Goal: Information Seeking & Learning: Learn about a topic

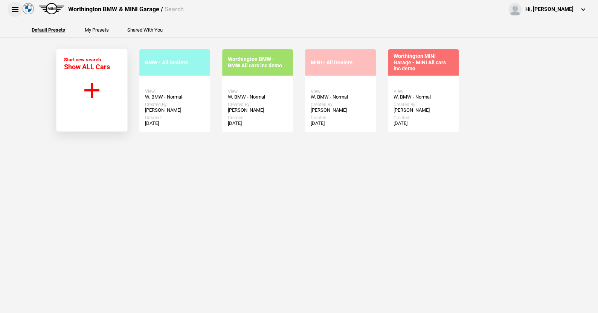
click at [13, 8] on button at bounding box center [15, 9] width 15 height 15
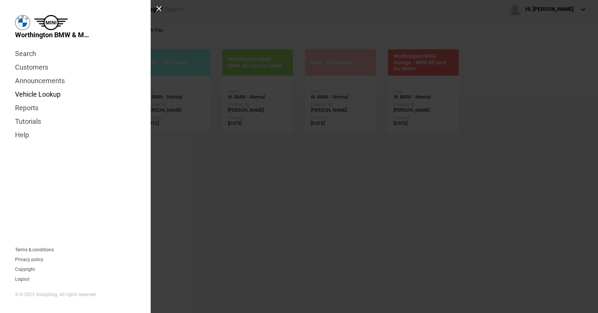
click at [30, 94] on link "Vehicle Lookup" at bounding box center [75, 95] width 120 height 14
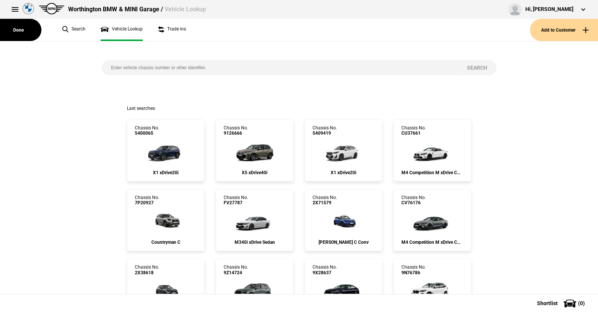
click at [107, 67] on input "search" at bounding box center [280, 67] width 356 height 15
paste input "WBA62DP0709T13606"
type input "WBA62DP0709T13606"
click at [470, 65] on button "Search" at bounding box center [476, 67] width 39 height 15
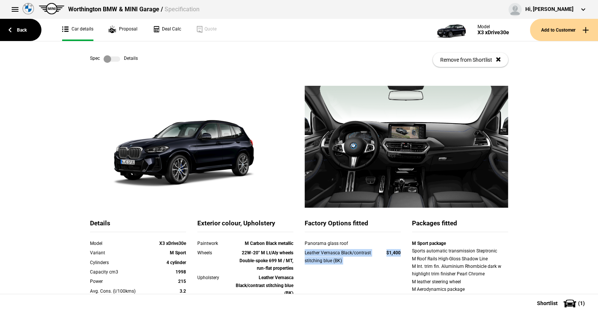
drag, startPoint x: 299, startPoint y: 254, endPoint x: 399, endPoint y: 250, distance: 100.5
click at [399, 250] on div "Leather Vernasca Black/contrast stitching blue (BK) $1,400" at bounding box center [352, 257] width 107 height 17
copy div "Leather Vernasca Black/contrast stitching blue (BK) $1,400"
click at [26, 29] on link "Back" at bounding box center [20, 30] width 41 height 22
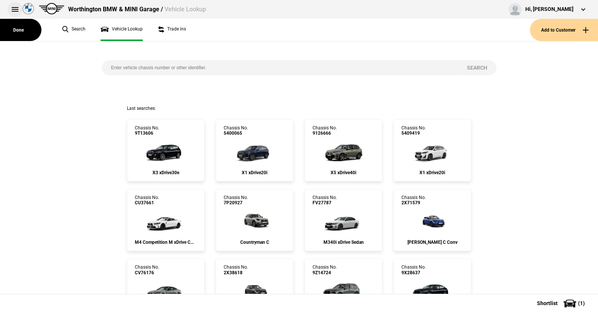
click at [14, 8] on button at bounding box center [15, 9] width 15 height 15
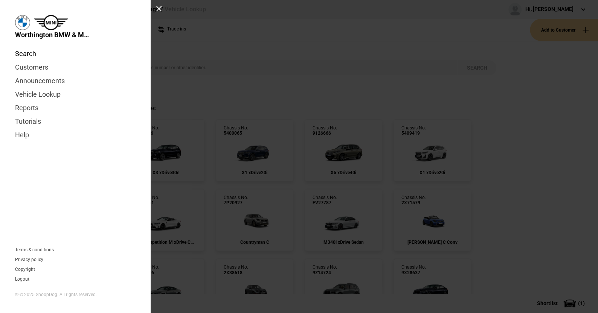
click at [28, 51] on link "Search" at bounding box center [75, 54] width 120 height 14
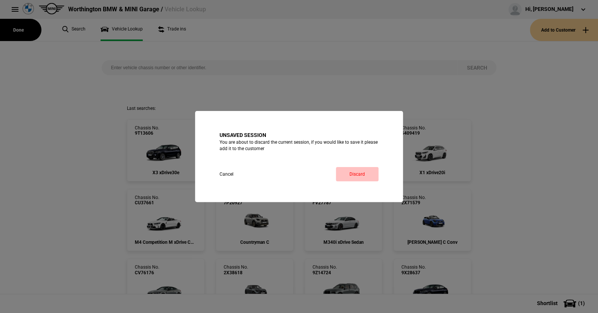
click at [362, 173] on link "Discard" at bounding box center [357, 174] width 43 height 14
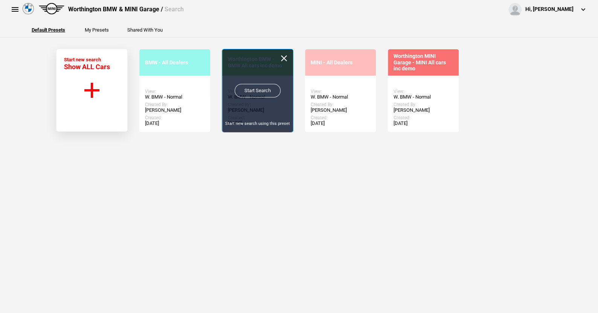
click at [255, 89] on link "Start Search" at bounding box center [257, 91] width 46 height 14
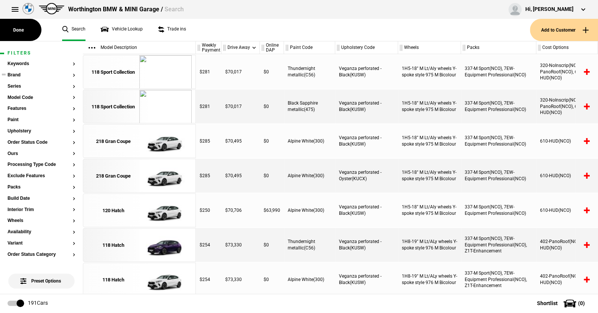
click at [17, 76] on button "Brand" at bounding box center [42, 75] width 68 height 5
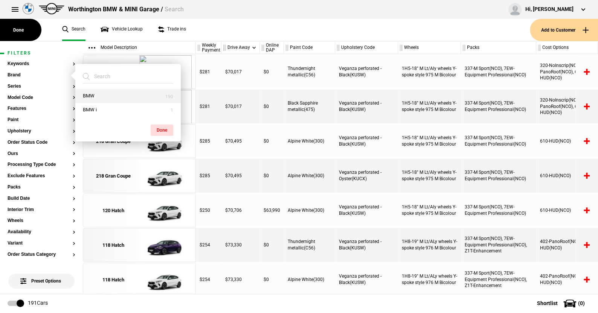
drag, startPoint x: 83, startPoint y: 94, endPoint x: 133, endPoint y: 97, distance: 50.5
click at [84, 94] on button "BMW" at bounding box center [127, 96] width 105 height 14
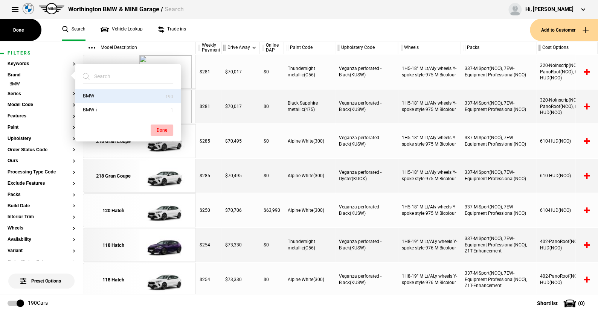
click at [167, 126] on button "Done" at bounding box center [162, 130] width 23 height 11
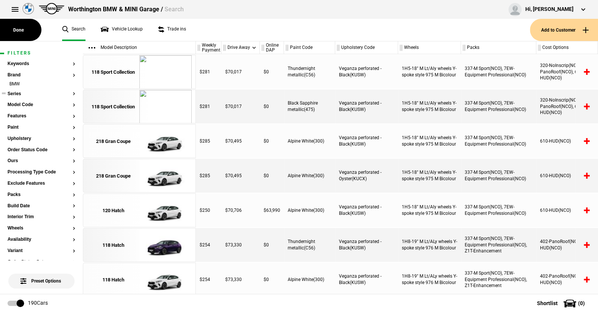
click at [15, 92] on button "Series" at bounding box center [42, 93] width 68 height 5
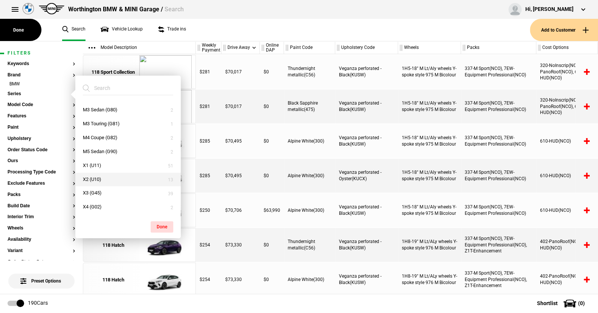
scroll to position [220, 0]
click at [100, 176] on button "X6 (G06)" at bounding box center [127, 179] width 105 height 14
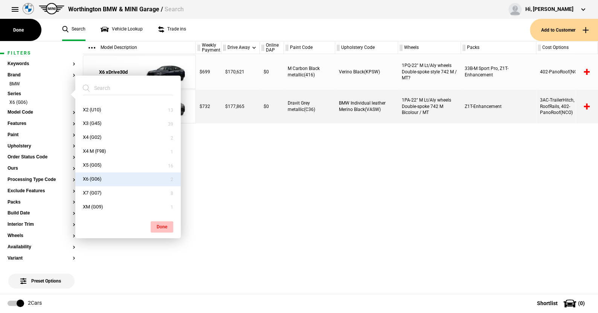
click at [163, 223] on button "Done" at bounding box center [162, 226] width 23 height 11
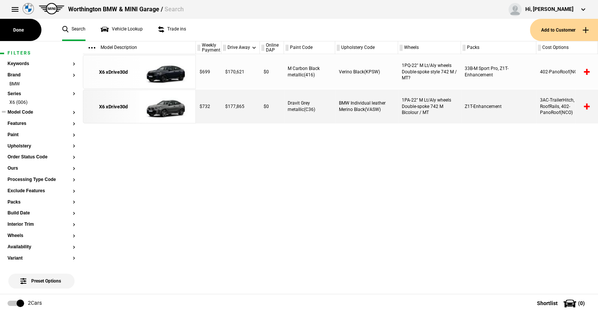
click at [24, 112] on button "Model Code" at bounding box center [42, 112] width 68 height 5
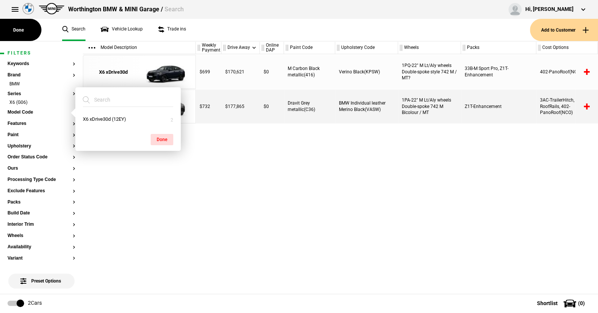
click at [214, 31] on ul "Search Vehicle Lookup Trade ins" at bounding box center [292, 30] width 475 height 22
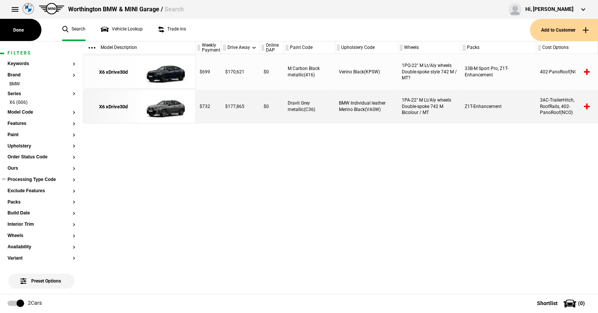
click at [34, 178] on button "Processing Type Code" at bounding box center [42, 179] width 68 height 5
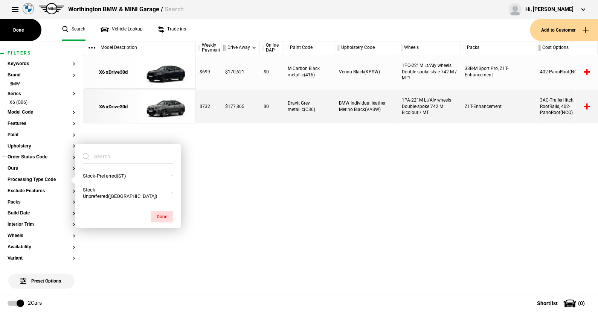
click at [27, 157] on button "Order Status Code" at bounding box center [42, 157] width 68 height 5
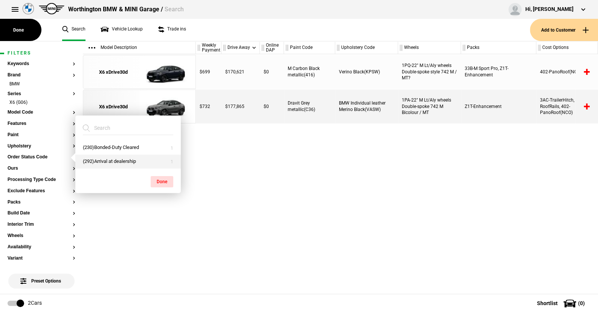
click at [91, 160] on button "(292)Arrival at dealership" at bounding box center [127, 162] width 105 height 14
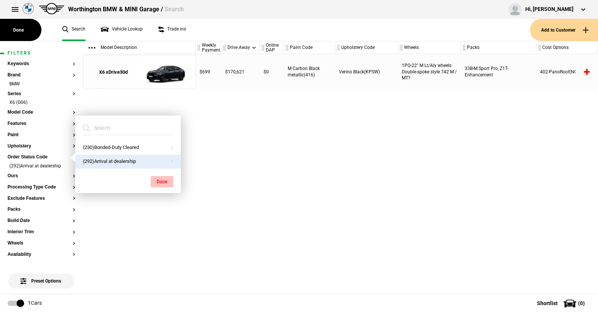
drag, startPoint x: 158, startPoint y: 178, endPoint x: 159, endPoint y: 170, distance: 7.2
click at [158, 177] on button "Done" at bounding box center [162, 181] width 23 height 11
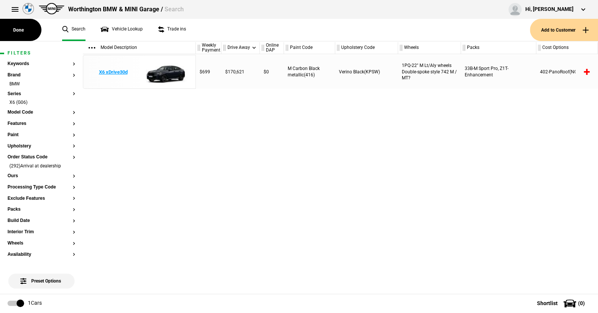
click at [172, 67] on img at bounding box center [165, 72] width 52 height 34
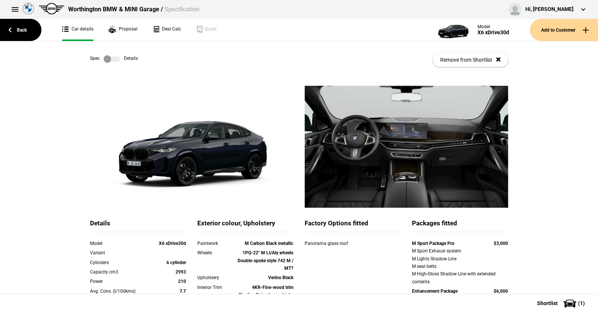
click at [114, 56] on label at bounding box center [111, 59] width 17 height 8
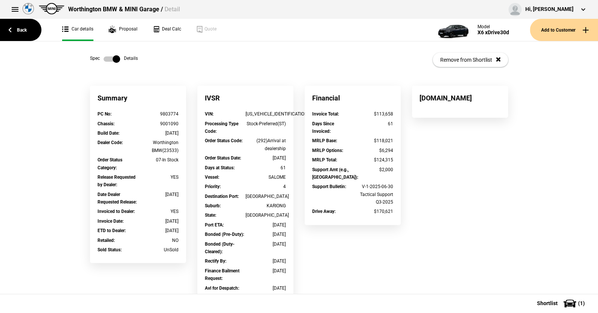
click at [105, 58] on label at bounding box center [111, 59] width 17 height 8
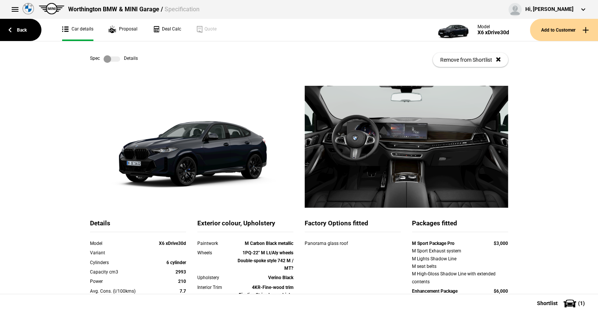
click at [113, 60] on label at bounding box center [111, 59] width 17 height 8
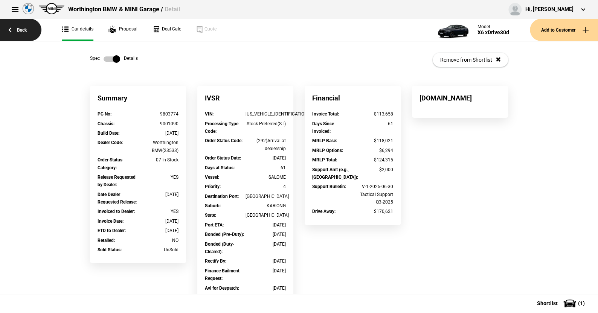
click at [23, 27] on link "Back" at bounding box center [20, 30] width 41 height 22
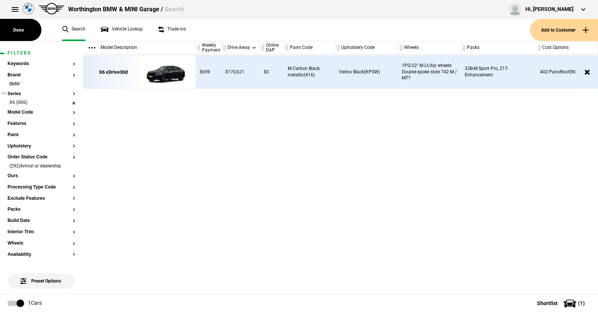
click at [67, 101] on li "X6 (G06)" at bounding box center [42, 103] width 68 height 8
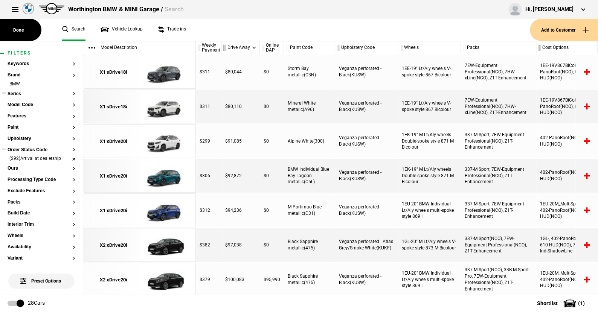
click at [68, 159] on li "(292)Arrival at dealership" at bounding box center [42, 159] width 68 height 8
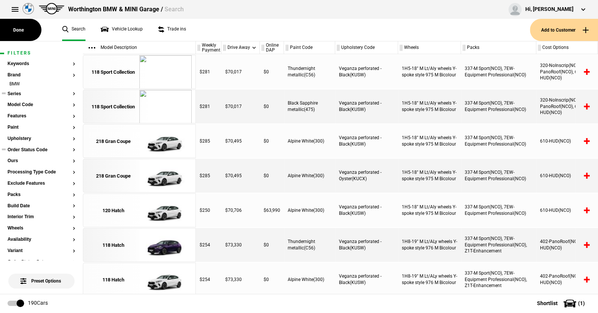
click at [18, 91] on button "Series" at bounding box center [42, 93] width 68 height 5
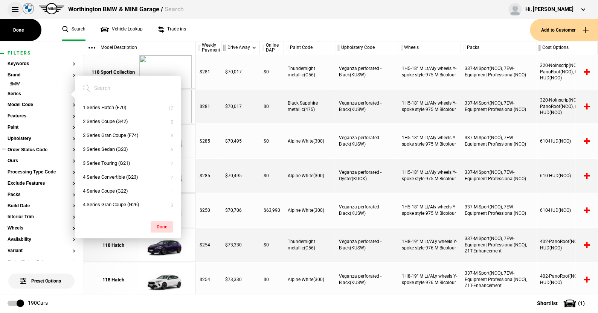
click at [12, 8] on button at bounding box center [15, 9] width 15 height 15
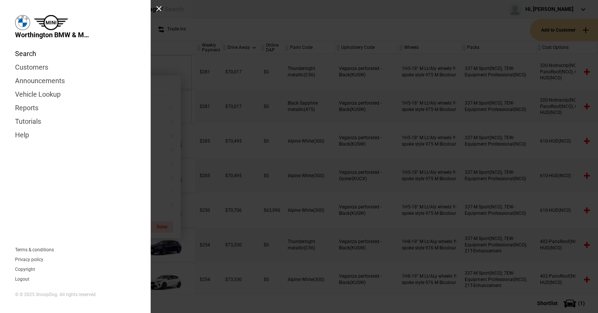
click at [29, 53] on link "Search" at bounding box center [75, 54] width 120 height 14
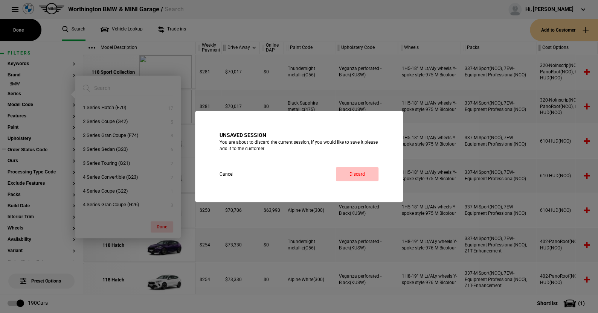
click at [360, 173] on link "Discard" at bounding box center [357, 174] width 43 height 14
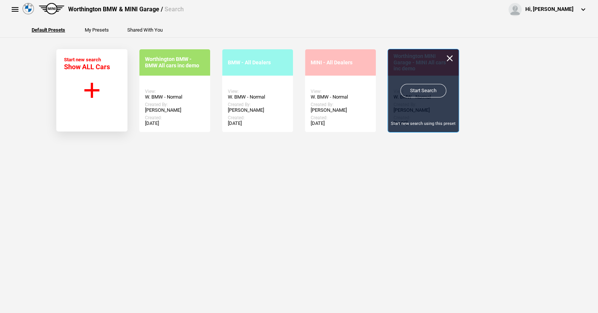
click at [419, 87] on link "Start Search" at bounding box center [423, 91] width 46 height 14
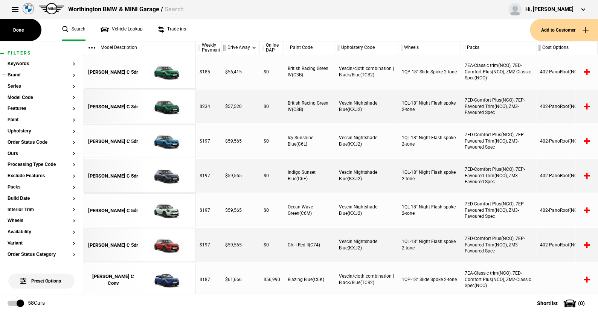
click at [16, 74] on button "Brand" at bounding box center [42, 75] width 68 height 5
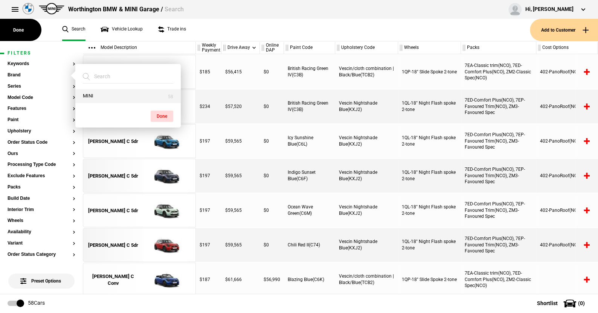
click at [85, 94] on button "MINI" at bounding box center [127, 96] width 105 height 14
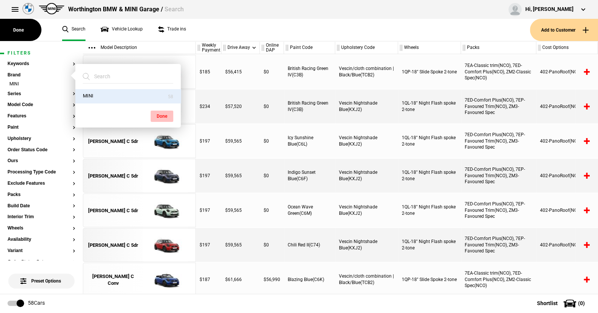
click at [163, 116] on button "Done" at bounding box center [162, 116] width 23 height 11
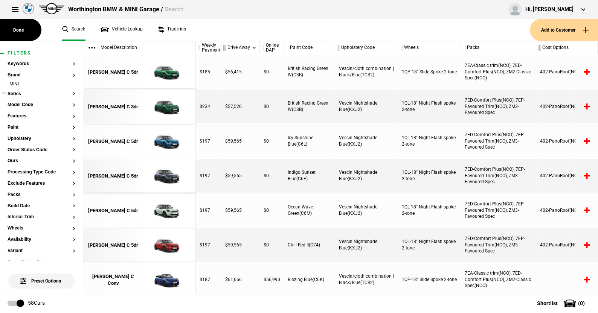
click at [19, 96] on section "Series" at bounding box center [42, 96] width 68 height 11
click at [12, 93] on button "Series" at bounding box center [42, 93] width 68 height 5
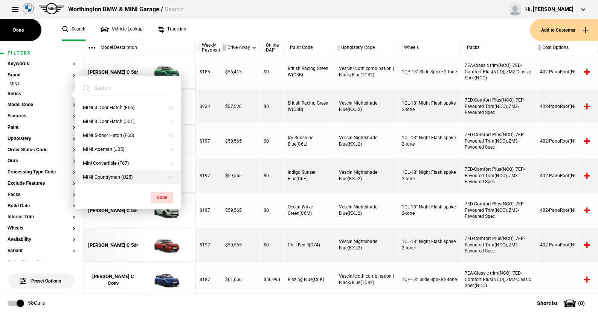
click at [107, 176] on button "MINI Countryman (U25)" at bounding box center [127, 177] width 105 height 14
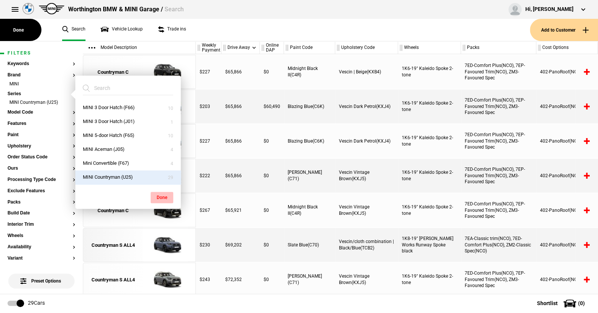
click at [163, 194] on button "Done" at bounding box center [162, 197] width 23 height 11
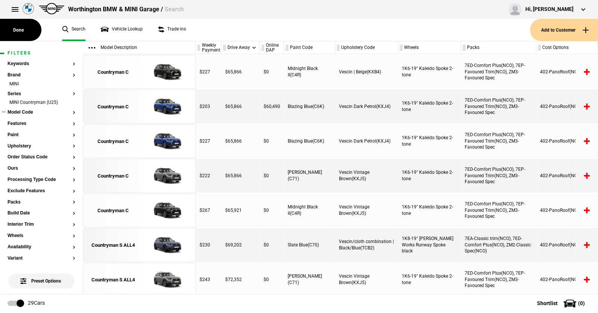
click at [20, 110] on button "Model Code" at bounding box center [42, 112] width 68 height 5
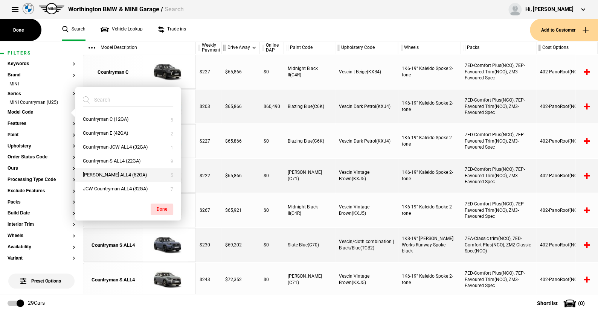
click at [113, 173] on button "Countryman SE ALL4 (52GA)" at bounding box center [127, 175] width 105 height 14
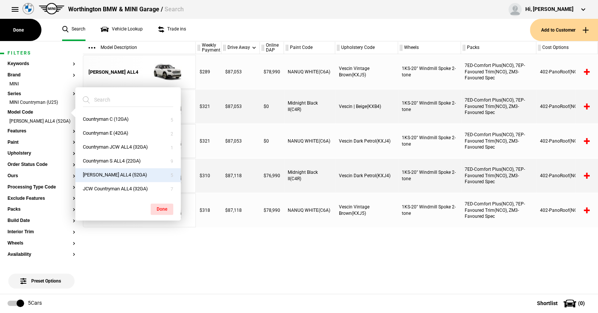
drag, startPoint x: 159, startPoint y: 206, endPoint x: 142, endPoint y: 195, distance: 20.6
click at [158, 205] on button "Done" at bounding box center [162, 209] width 23 height 11
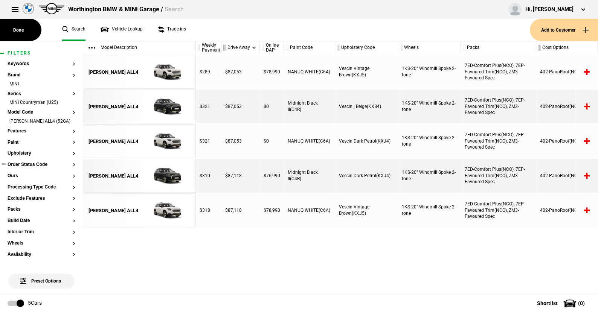
click at [34, 167] on button "Order Status Code" at bounding box center [42, 164] width 68 height 5
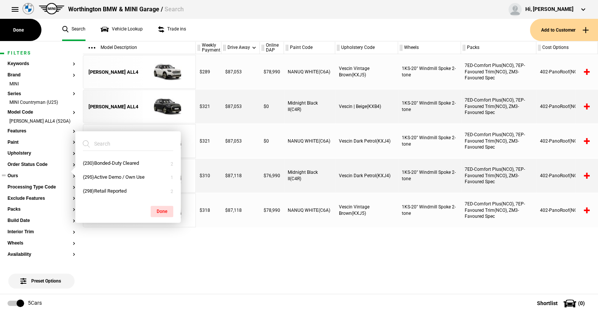
click at [15, 179] on button "Ours" at bounding box center [42, 175] width 68 height 5
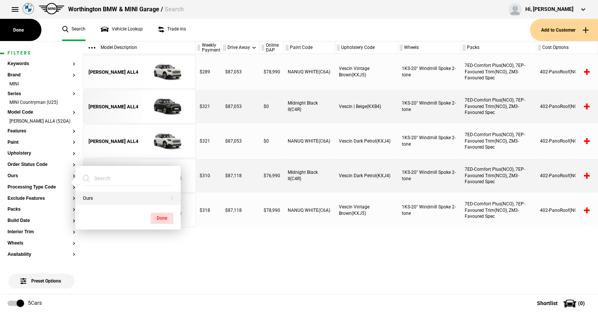
click at [87, 196] on button "Ours" at bounding box center [127, 199] width 105 height 14
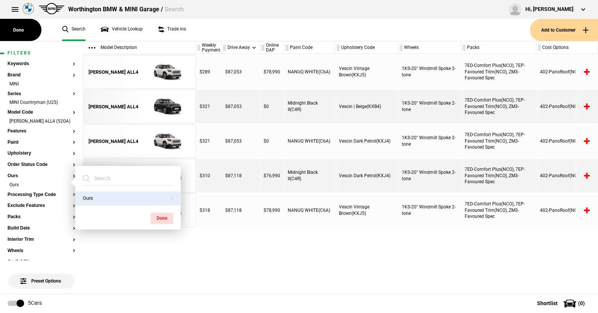
drag, startPoint x: 160, startPoint y: 217, endPoint x: 118, endPoint y: 203, distance: 44.5
click at [158, 214] on button "Done" at bounding box center [162, 218] width 23 height 11
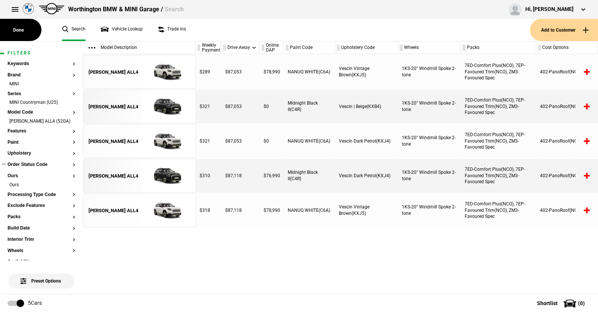
click at [32, 167] on button "Order Status Code" at bounding box center [42, 164] width 68 height 5
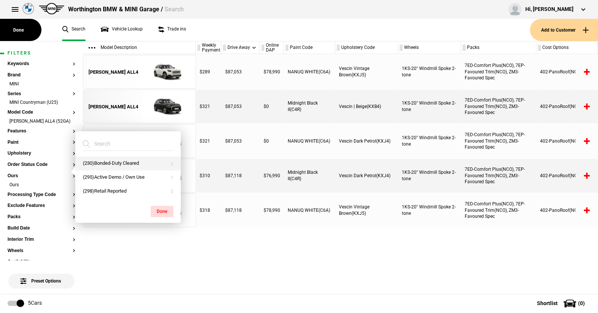
click at [108, 162] on button "(230)Bonded-Duty Cleared" at bounding box center [127, 164] width 105 height 14
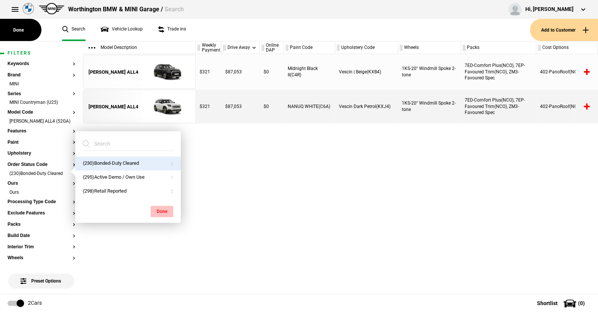
click at [157, 207] on button "Done" at bounding box center [162, 211] width 23 height 11
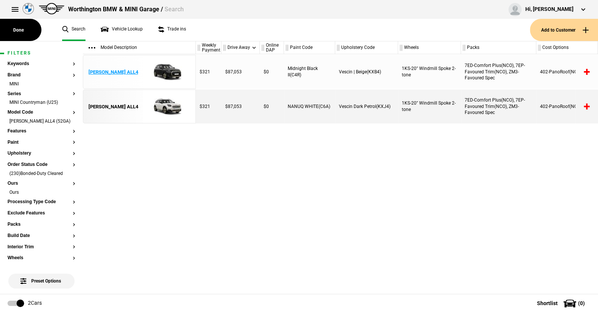
click at [170, 69] on img at bounding box center [165, 72] width 52 height 34
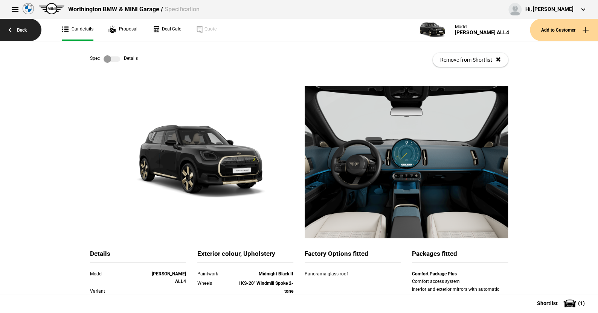
click at [23, 29] on link "Back" at bounding box center [20, 30] width 41 height 22
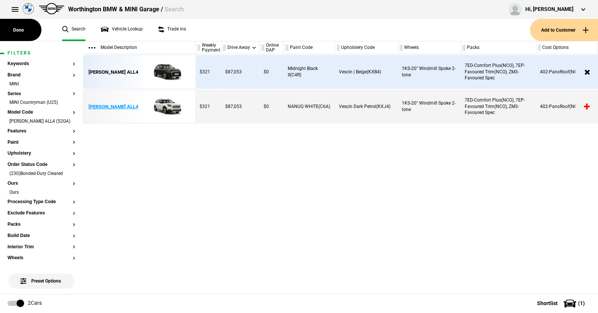
click at [164, 105] on img at bounding box center [165, 107] width 52 height 34
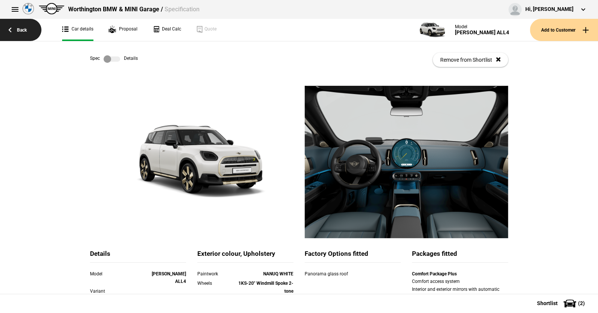
click at [21, 27] on link "Back" at bounding box center [20, 30] width 41 height 22
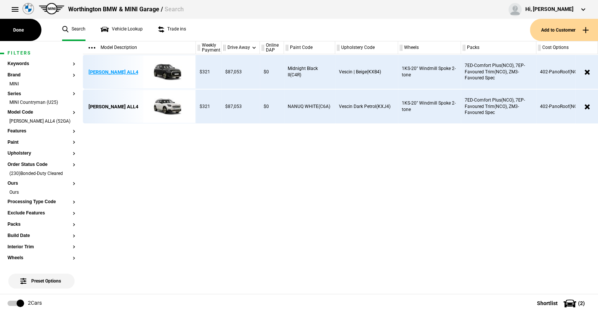
click at [169, 72] on img at bounding box center [165, 72] width 52 height 34
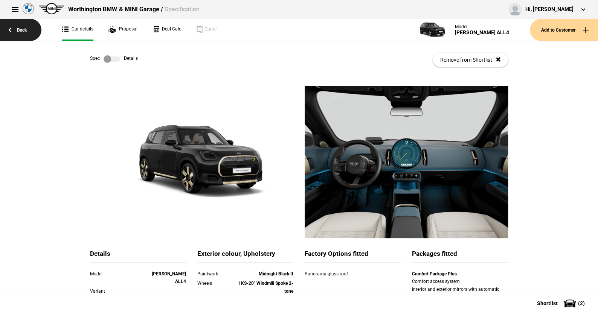
click at [15, 26] on link "Back" at bounding box center [20, 30] width 41 height 22
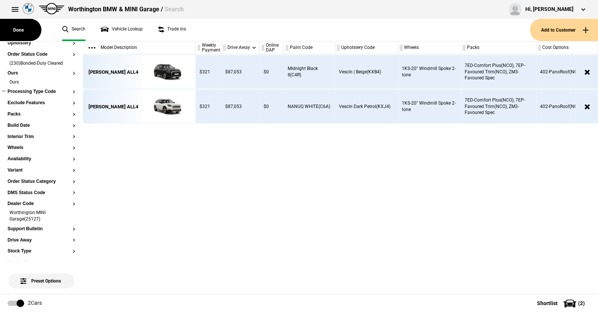
scroll to position [113, 0]
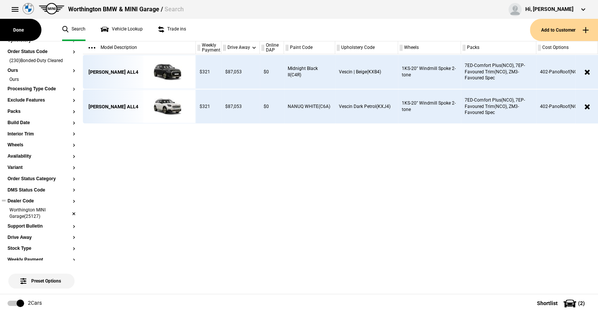
click at [67, 219] on li "Worthington MINI Garage(25127)" at bounding box center [42, 214] width 68 height 14
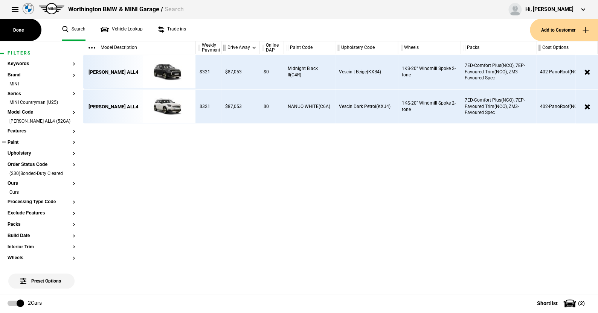
click at [18, 145] on button "Paint" at bounding box center [42, 142] width 68 height 5
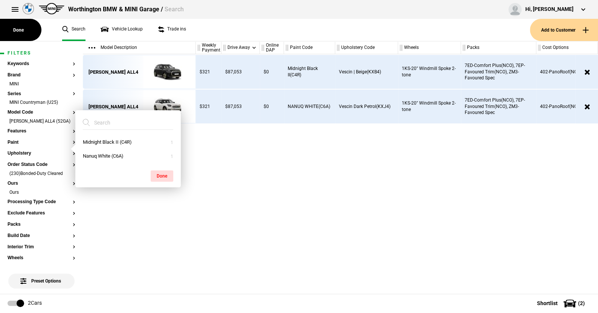
click at [205, 33] on ul "Search Vehicle Lookup Trade ins" at bounding box center [292, 30] width 475 height 22
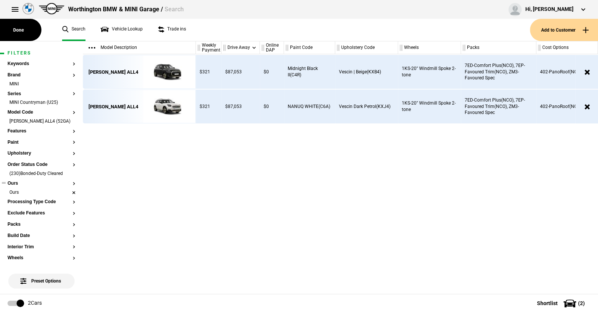
click at [67, 196] on li "Ours" at bounding box center [42, 193] width 68 height 8
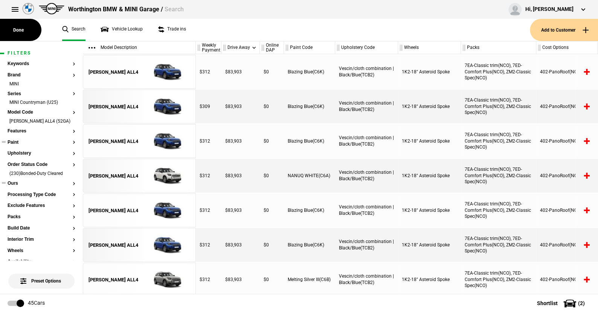
click at [12, 145] on button "Paint" at bounding box center [42, 142] width 68 height 5
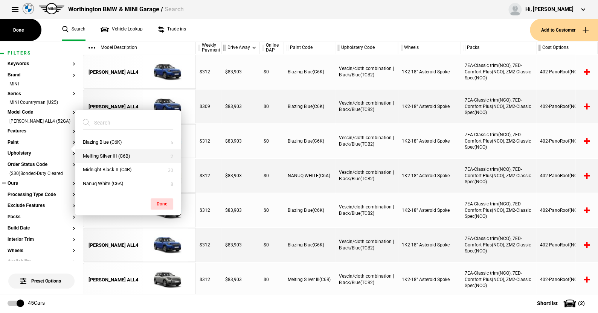
click at [105, 155] on button "Melting Silver III (C6B)" at bounding box center [127, 156] width 105 height 14
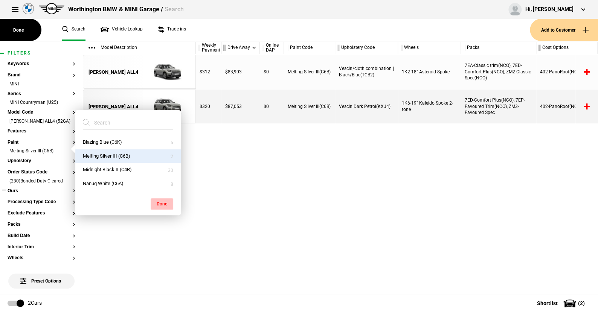
click at [168, 202] on button "Done" at bounding box center [162, 203] width 23 height 11
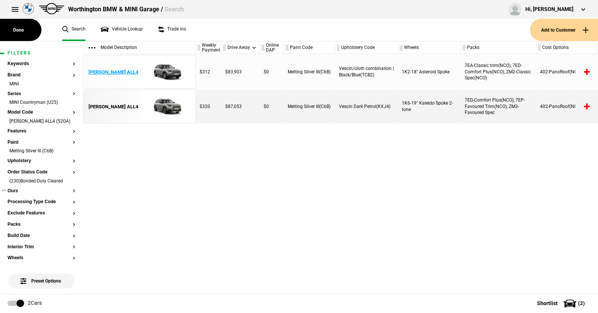
click at [168, 74] on img at bounding box center [165, 72] width 52 height 34
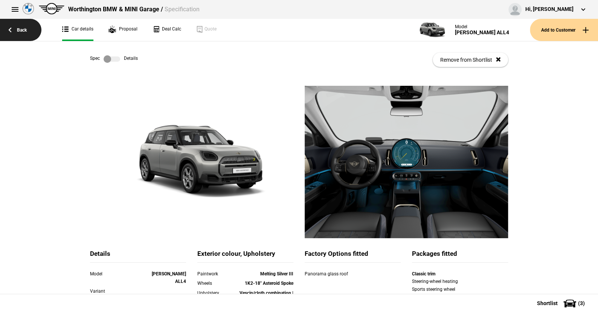
click at [20, 28] on link "Back" at bounding box center [20, 30] width 41 height 22
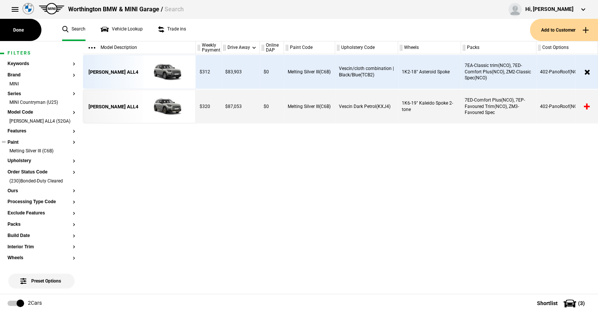
click at [17, 145] on button "Paint" at bounding box center [42, 142] width 68 height 5
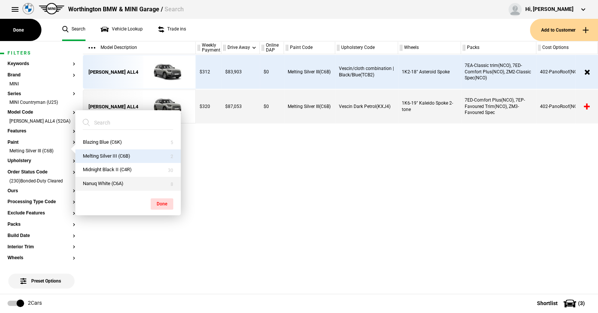
click at [96, 182] on button "Nanuq White (C6A)" at bounding box center [127, 184] width 105 height 14
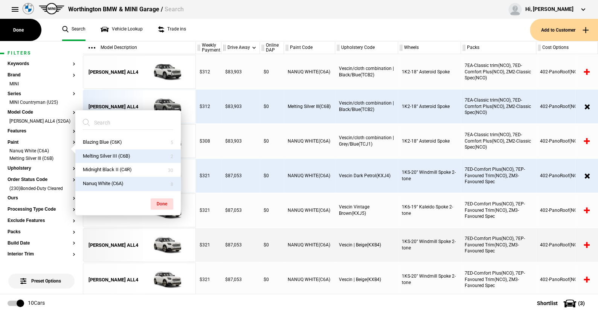
click at [111, 151] on button "Melting Silver III (C6B)" at bounding box center [127, 156] width 105 height 14
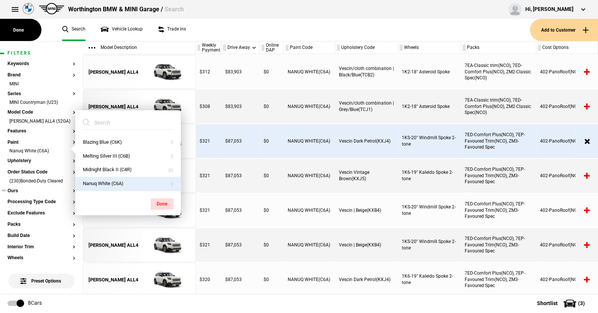
click at [15, 194] on button "Ours" at bounding box center [42, 191] width 68 height 5
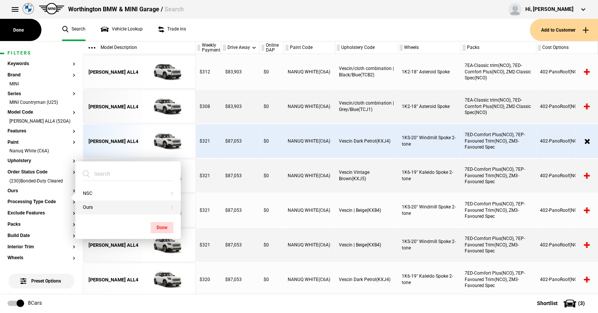
click at [89, 207] on button "Ours" at bounding box center [127, 208] width 105 height 14
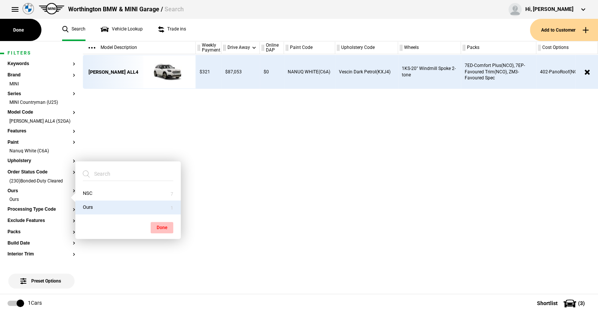
drag, startPoint x: 167, startPoint y: 227, endPoint x: 156, endPoint y: 126, distance: 101.5
click at [166, 223] on button "Done" at bounding box center [162, 227] width 23 height 11
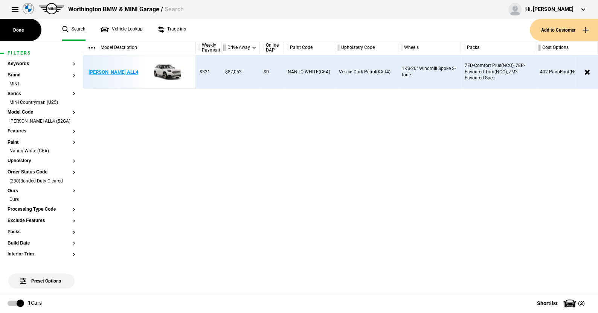
click at [172, 69] on img at bounding box center [165, 72] width 52 height 34
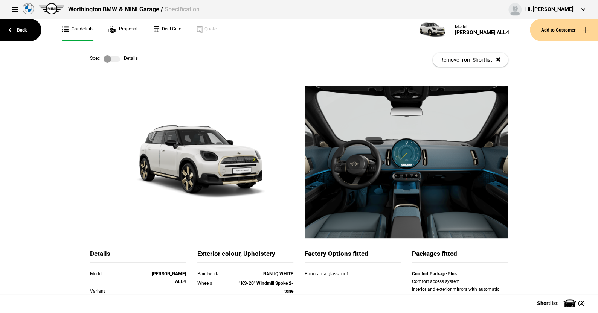
click at [115, 56] on label at bounding box center [111, 59] width 17 height 8
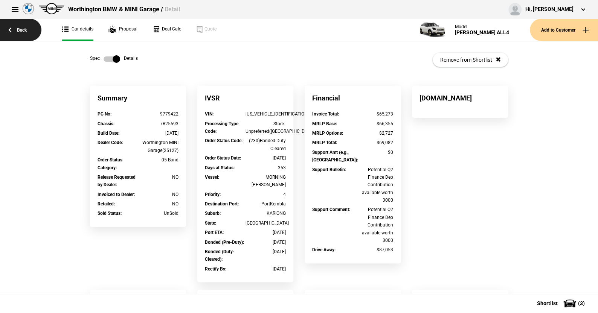
click at [21, 26] on link "Back" at bounding box center [20, 30] width 41 height 22
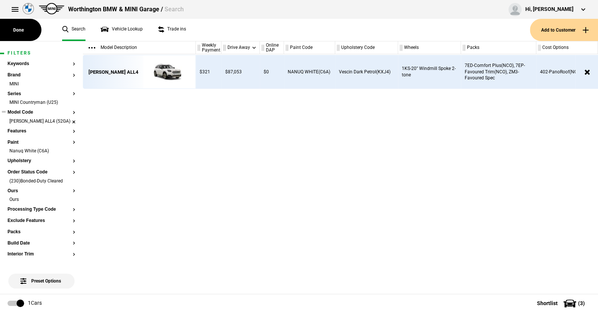
click at [67, 122] on li "Countryman SE ALL4 (52GA)" at bounding box center [42, 122] width 68 height 8
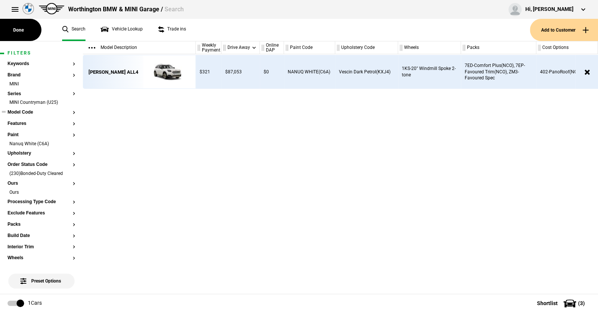
click at [30, 113] on button "Model Code" at bounding box center [42, 112] width 68 height 5
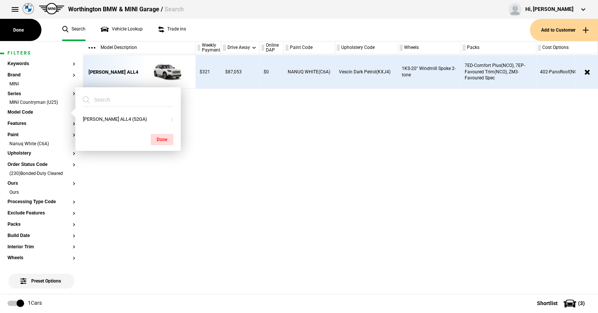
click at [199, 21] on ul "Search Vehicle Lookup Trade ins" at bounding box center [292, 30] width 475 height 22
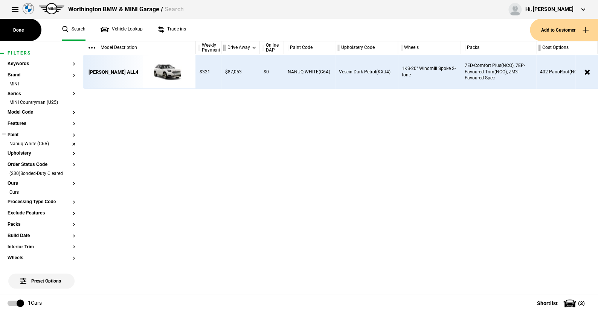
click at [67, 144] on li "Nanuq White (C6A)" at bounding box center [42, 145] width 68 height 8
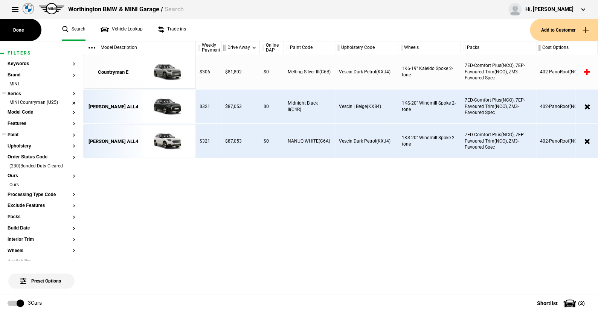
click at [32, 102] on li "MINI Countryman (U25)" at bounding box center [42, 103] width 68 height 8
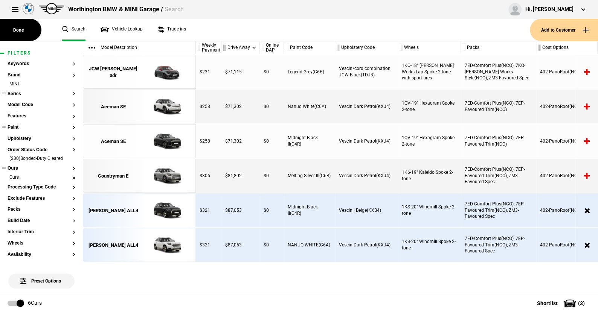
click at [67, 176] on li "Ours" at bounding box center [42, 178] width 68 height 8
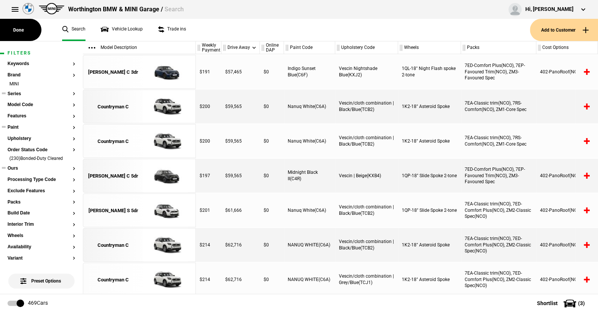
click at [17, 93] on button "Series" at bounding box center [42, 93] width 68 height 5
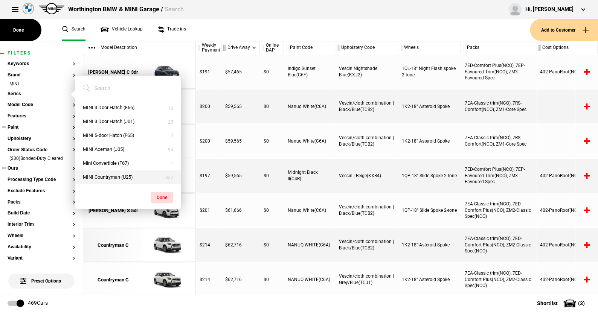
click at [101, 175] on button "MINI Countryman (U25)" at bounding box center [127, 177] width 105 height 14
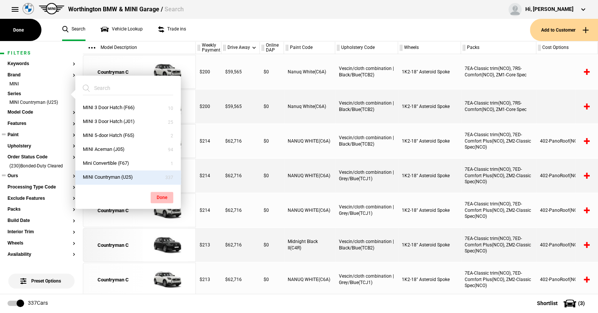
drag, startPoint x: 163, startPoint y: 198, endPoint x: 101, endPoint y: 146, distance: 80.6
click at [160, 196] on button "Done" at bounding box center [162, 197] width 23 height 11
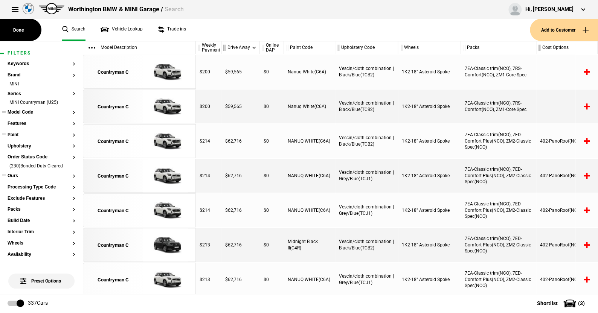
click at [25, 113] on button "Model Code" at bounding box center [42, 112] width 68 height 5
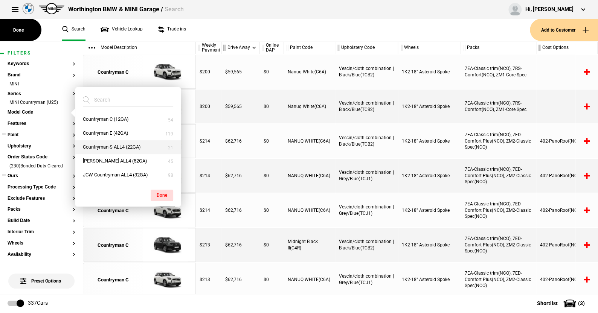
click at [103, 144] on button "Countryman S ALL4 (22GA)" at bounding box center [127, 147] width 105 height 14
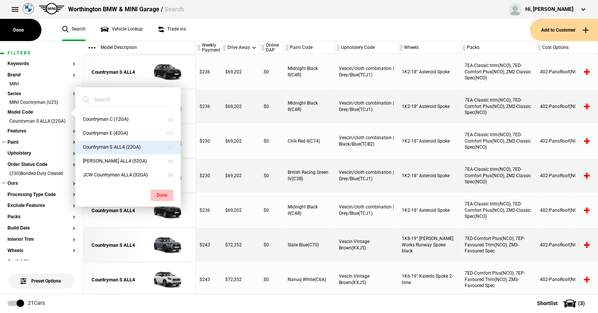
click at [158, 193] on button "Done" at bounding box center [162, 195] width 23 height 11
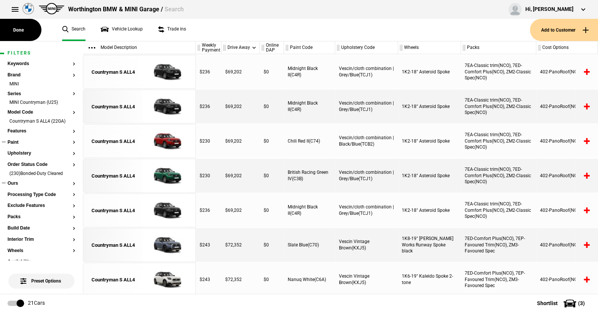
click at [16, 181] on button "Ours" at bounding box center [42, 183] width 68 height 5
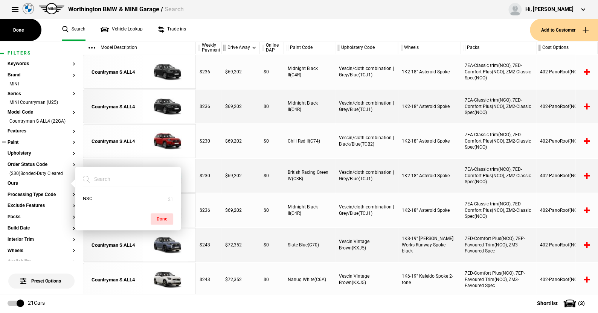
click at [207, 35] on ul "Search Vehicle Lookup Trade ins" at bounding box center [292, 30] width 475 height 22
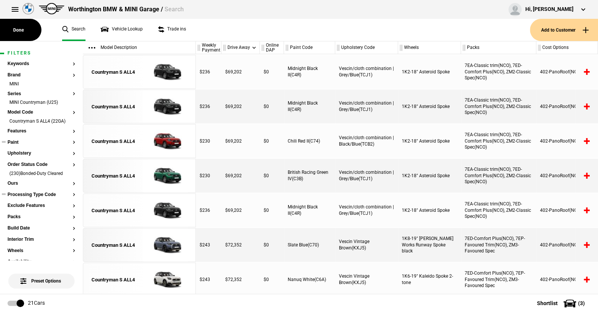
click at [42, 193] on button "Processing Type Code" at bounding box center [42, 194] width 68 height 5
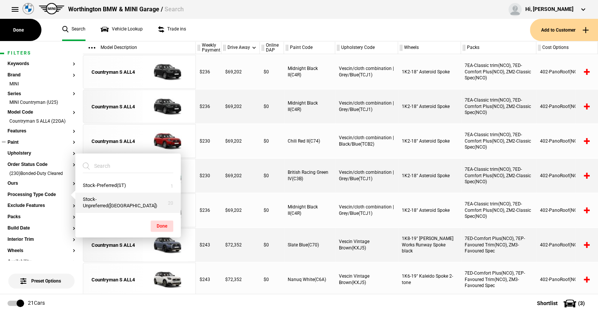
click at [125, 205] on button "Stock-Unpreferred(US)" at bounding box center [127, 203] width 105 height 20
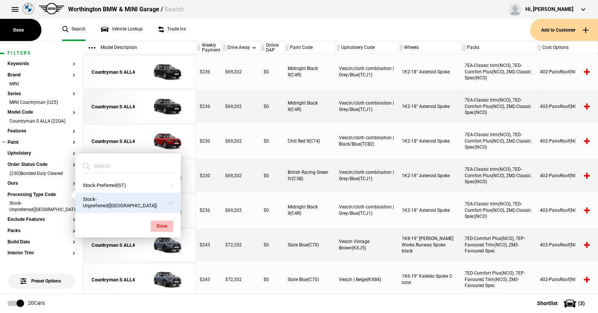
click at [163, 223] on button "Done" at bounding box center [162, 225] width 23 height 11
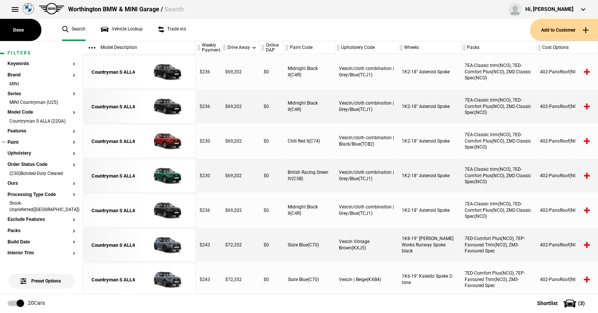
click at [17, 141] on button "Paint" at bounding box center [42, 142] width 68 height 5
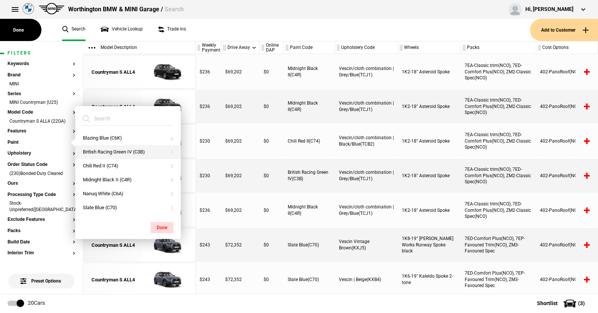
click at [101, 149] on button "British Racing Green IV (C3B)" at bounding box center [127, 152] width 105 height 14
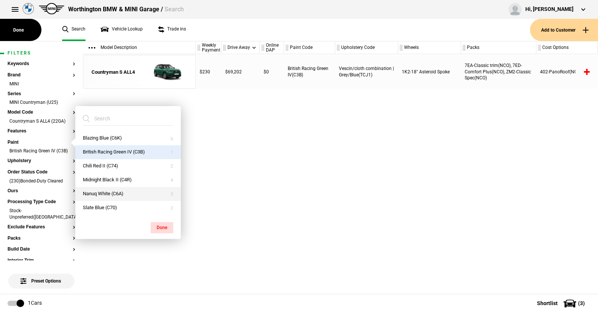
click at [91, 189] on button "Nanuq White (C6A)" at bounding box center [127, 194] width 105 height 14
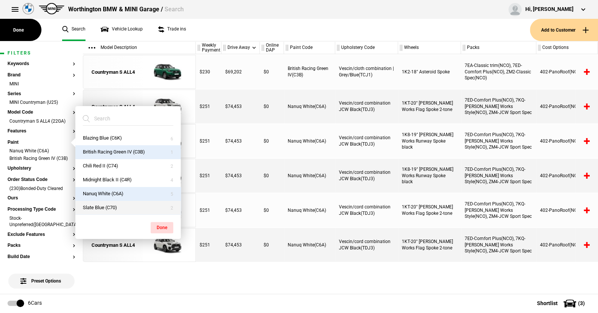
click at [91, 207] on button "Slate Blue (C70)" at bounding box center [127, 208] width 105 height 14
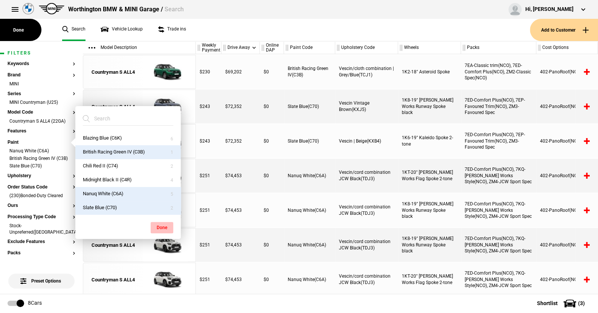
drag, startPoint x: 164, startPoint y: 225, endPoint x: 159, endPoint y: 191, distance: 35.0
click at [163, 225] on button "Done" at bounding box center [162, 227] width 23 height 11
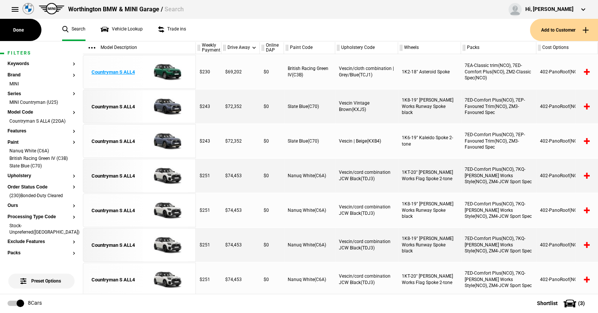
click at [169, 71] on img at bounding box center [165, 72] width 52 height 34
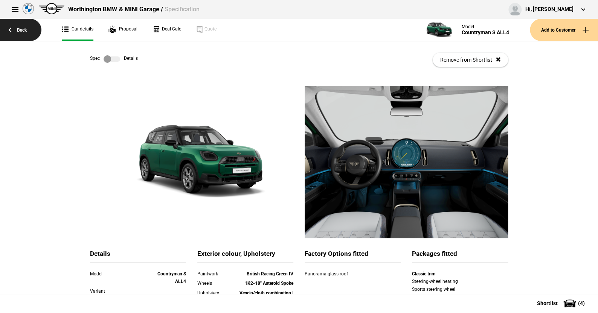
click at [22, 26] on link "Back" at bounding box center [20, 30] width 41 height 22
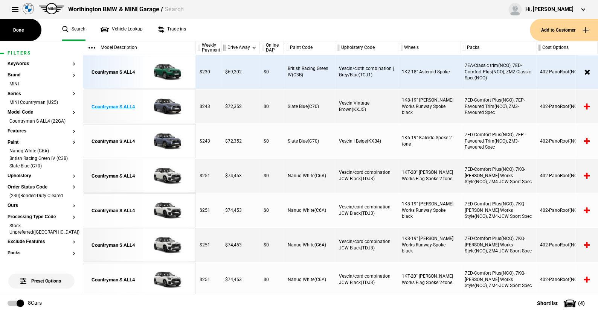
click at [169, 108] on img at bounding box center [165, 107] width 52 height 34
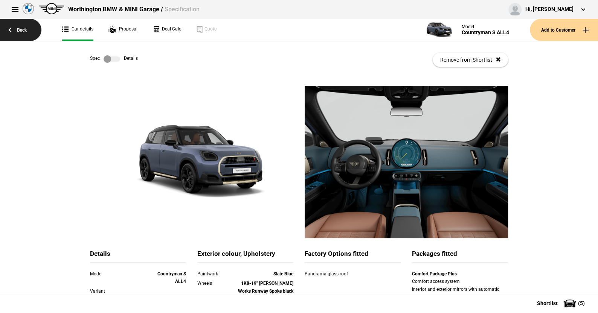
click at [24, 28] on link "Back" at bounding box center [20, 30] width 41 height 22
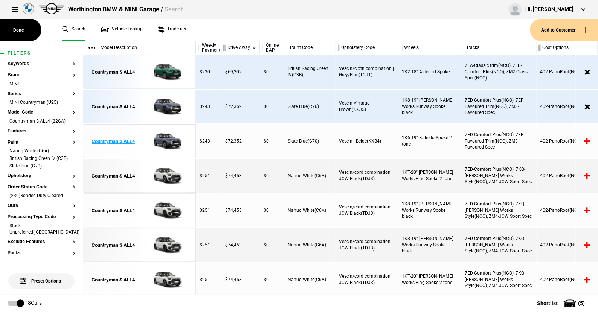
click at [171, 142] on img at bounding box center [165, 142] width 52 height 34
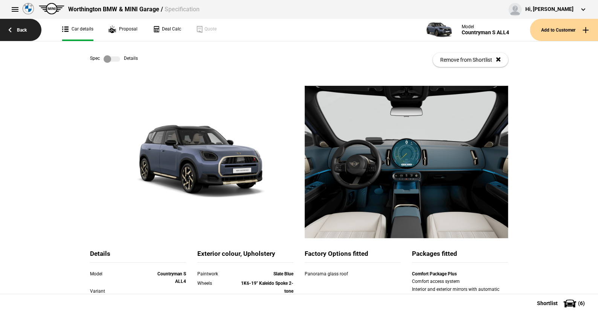
click at [24, 28] on link "Back" at bounding box center [20, 30] width 41 height 22
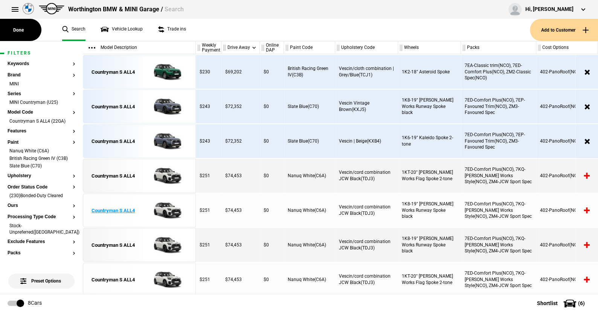
click at [163, 207] on img at bounding box center [165, 211] width 52 height 34
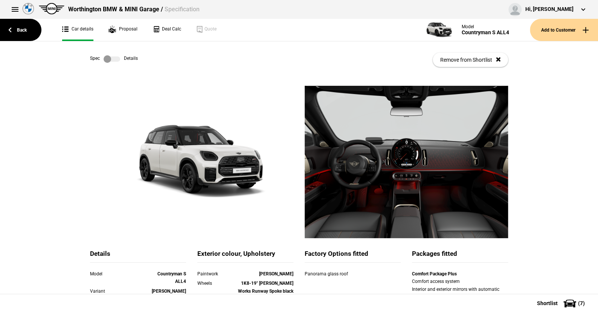
click at [23, 28] on link "Back" at bounding box center [20, 30] width 41 height 22
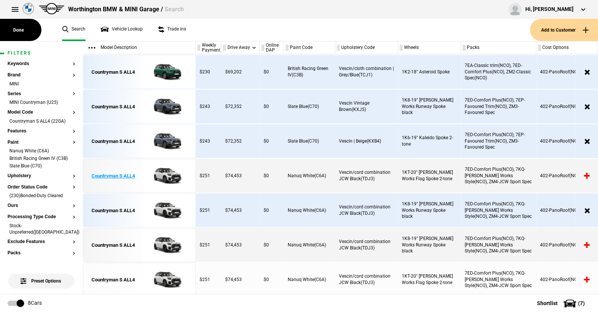
click at [167, 172] on img at bounding box center [165, 176] width 52 height 34
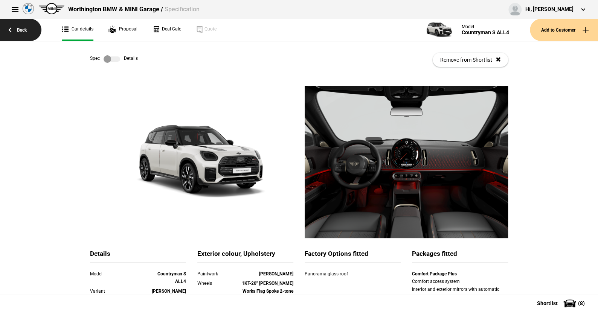
click at [23, 28] on link "Back" at bounding box center [20, 30] width 41 height 22
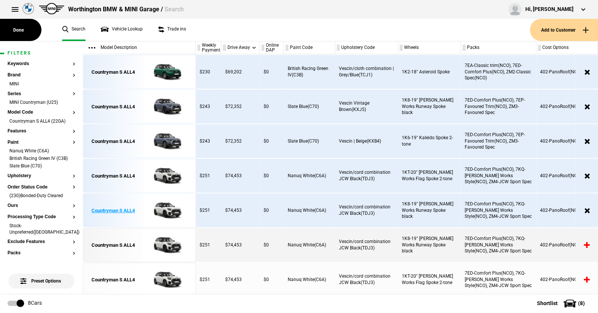
click at [168, 210] on img at bounding box center [165, 211] width 52 height 34
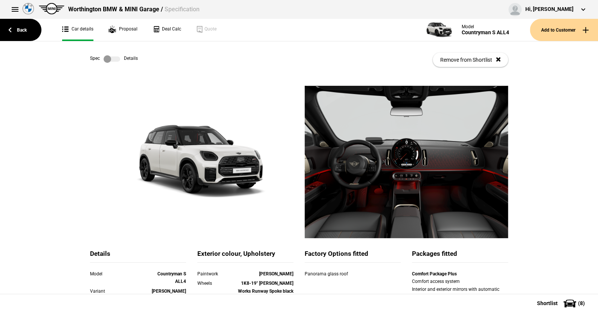
click at [113, 56] on label at bounding box center [111, 59] width 17 height 8
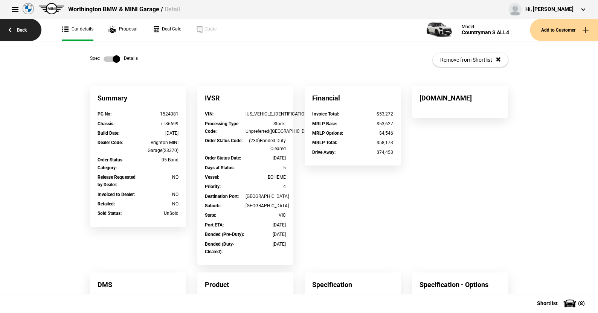
click at [25, 27] on link "Back" at bounding box center [20, 30] width 41 height 22
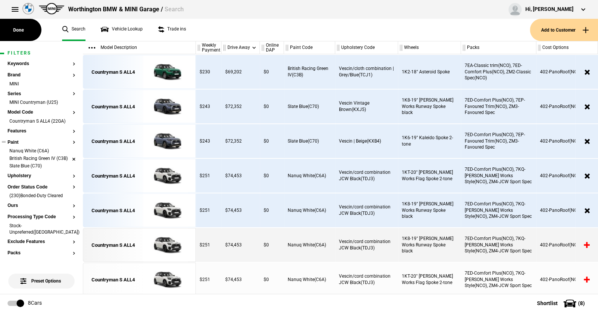
click at [68, 160] on li "British Racing Green IV (C3B)" at bounding box center [42, 159] width 68 height 8
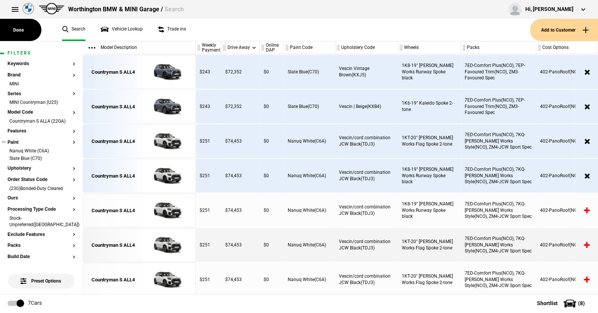
click at [68, 160] on li "Slate Blue (C70)" at bounding box center [42, 159] width 68 height 8
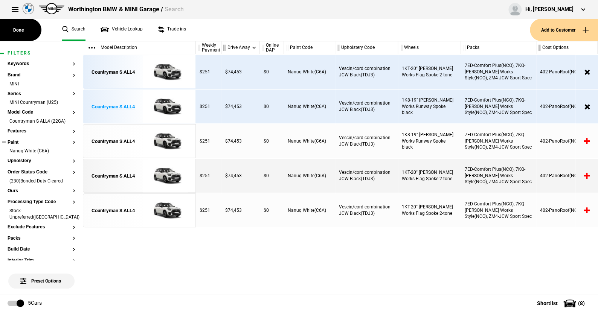
click at [163, 103] on img at bounding box center [165, 107] width 52 height 34
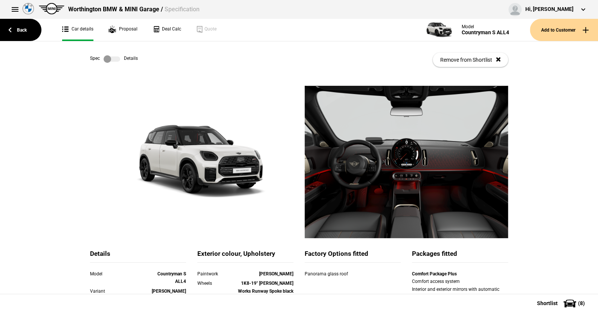
click at [115, 57] on label at bounding box center [111, 59] width 17 height 8
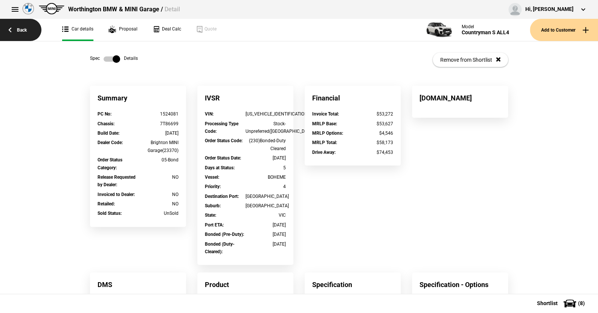
click at [26, 29] on link "Back" at bounding box center [20, 30] width 41 height 22
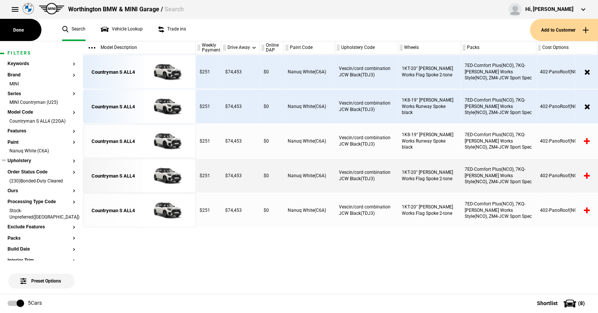
click at [26, 159] on button "Upholstery" at bounding box center [42, 160] width 68 height 5
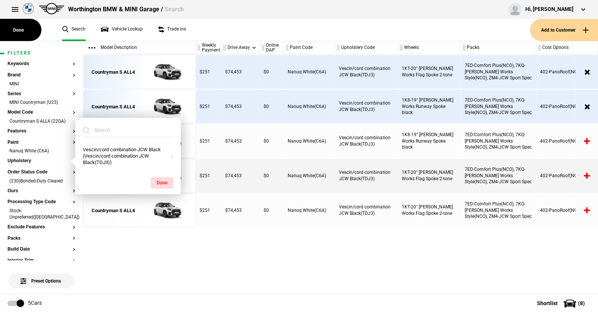
click at [260, 29] on ul "Search Vehicle Lookup Trade ins" at bounding box center [292, 30] width 475 height 22
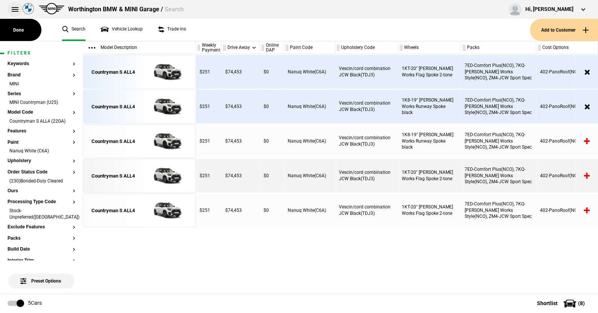
click at [12, 6] on button at bounding box center [15, 9] width 15 height 15
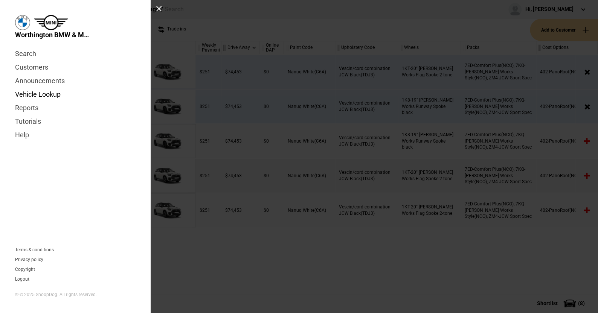
click at [39, 95] on link "Vehicle Lookup" at bounding box center [75, 95] width 120 height 14
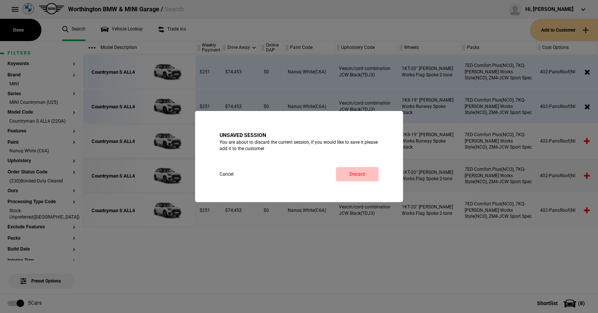
click at [363, 169] on link "Discard" at bounding box center [357, 174] width 43 height 14
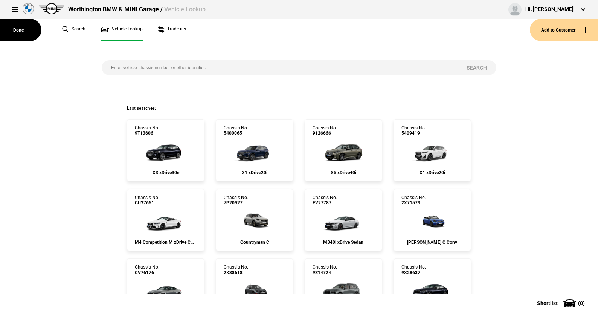
click at [106, 65] on input "search" at bounding box center [280, 67] width 356 height 15
type input "[US_VEHICLE_IDENTIFICATION_NUMBER]"
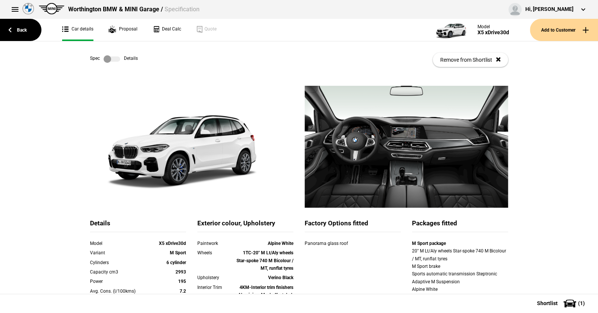
click at [115, 57] on label at bounding box center [111, 59] width 17 height 8
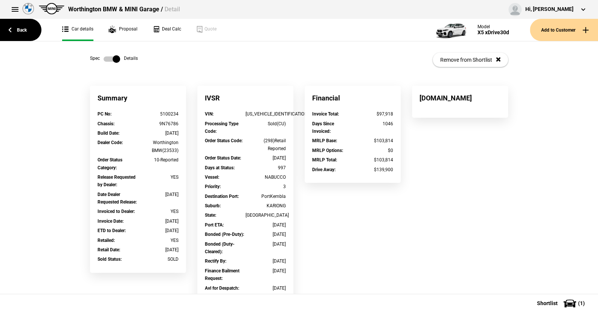
click at [103, 59] on label at bounding box center [111, 59] width 17 height 8
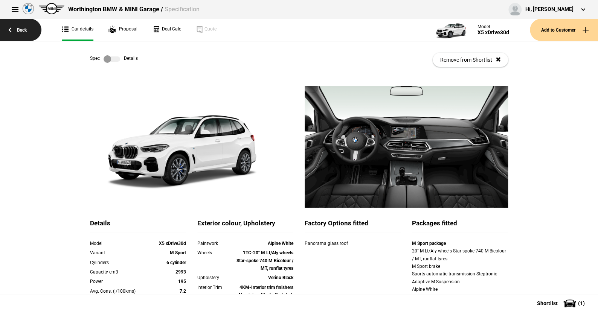
click at [22, 27] on link "Back" at bounding box center [20, 30] width 41 height 22
